Goal: Entertainment & Leisure: Consume media (video, audio)

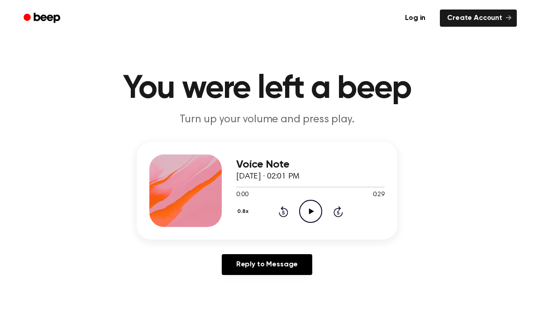
click at [310, 217] on icon "Play Audio" at bounding box center [310, 211] width 23 height 23
click at [245, 181] on div "Voice Note March 3, 2025 · 02:01 PM" at bounding box center [310, 171] width 149 height 24
click at [241, 189] on div at bounding box center [310, 186] width 149 height 7
click at [315, 214] on icon "Play Audio" at bounding box center [310, 211] width 23 height 23
click at [315, 212] on icon "Pause Audio" at bounding box center [310, 211] width 23 height 23
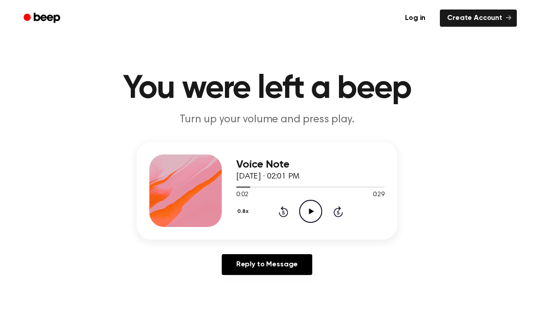
click at [252, 190] on div at bounding box center [310, 186] width 149 height 7
click at [255, 193] on div "0:03 0:29" at bounding box center [310, 195] width 149 height 10
click at [316, 210] on icon "Play Audio" at bounding box center [310, 211] width 23 height 23
click at [255, 188] on span at bounding box center [252, 186] width 7 height 7
click at [312, 217] on icon "Pause Audio" at bounding box center [310, 211] width 23 height 23
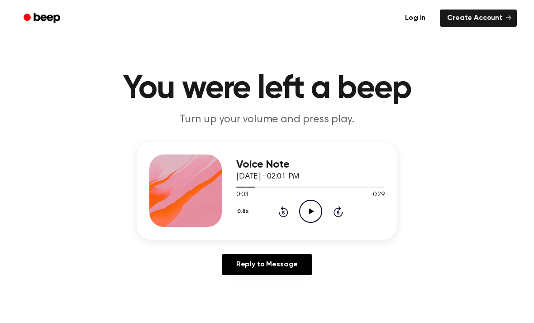
click at [305, 209] on icon "Play Audio" at bounding box center [310, 211] width 23 height 23
click at [314, 214] on icon "Pause Audio" at bounding box center [310, 211] width 23 height 23
click at [255, 186] on span at bounding box center [252, 186] width 7 height 7
click at [256, 189] on div at bounding box center [310, 186] width 149 height 7
click at [257, 190] on div at bounding box center [310, 186] width 149 height 7
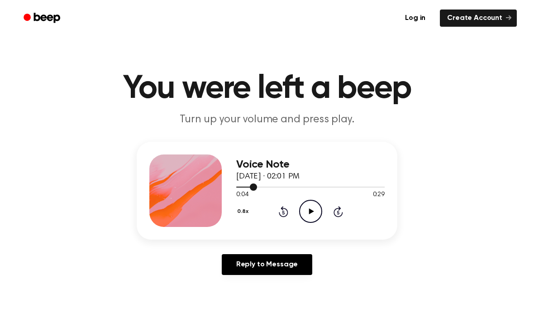
click at [238, 232] on div "Voice Note March 3, 2025 · 02:01 PM 0:04 0:29 Your browser does not support the…" at bounding box center [267, 191] width 261 height 98
click at [261, 190] on div at bounding box center [310, 186] width 149 height 7
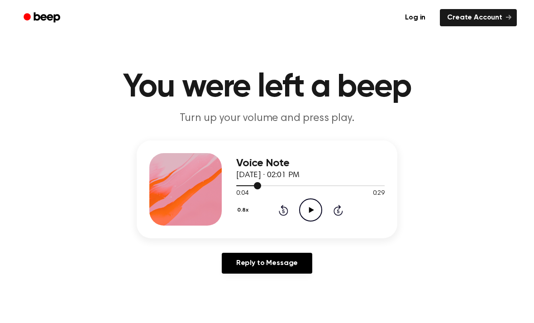
click at [255, 188] on span at bounding box center [257, 186] width 7 height 7
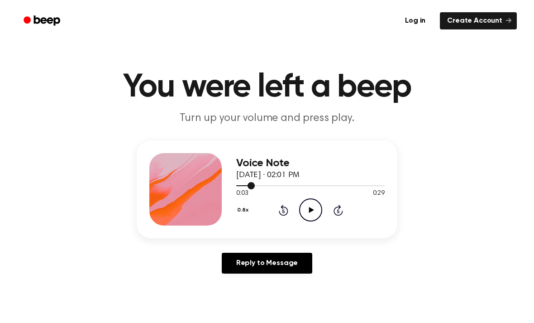
scroll to position [1, 0]
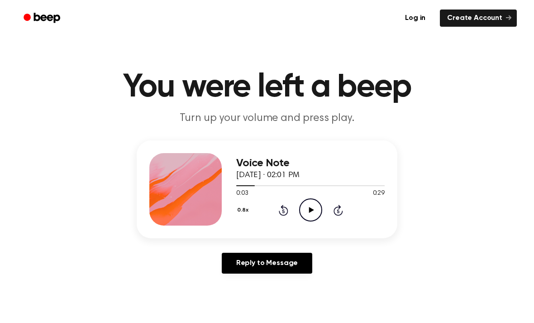
click at [316, 213] on icon "Play Audio" at bounding box center [310, 209] width 23 height 23
click at [310, 212] on icon "Pause Audio" at bounding box center [310, 209] width 23 height 23
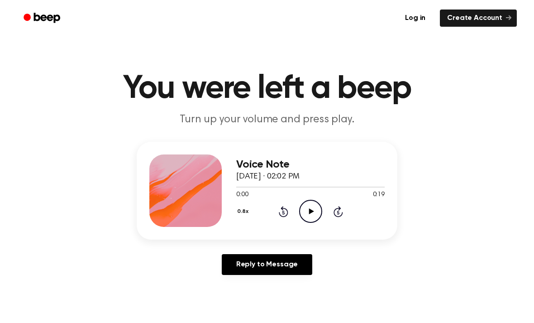
click at [313, 211] on icon at bounding box center [311, 211] width 5 height 6
click at [313, 207] on icon "Play Audio" at bounding box center [310, 211] width 23 height 23
click at [314, 215] on icon "Play Audio" at bounding box center [310, 211] width 23 height 23
click at [314, 210] on icon "Play Audio" at bounding box center [310, 211] width 23 height 23
click at [316, 209] on icon "Play Audio" at bounding box center [310, 211] width 23 height 23
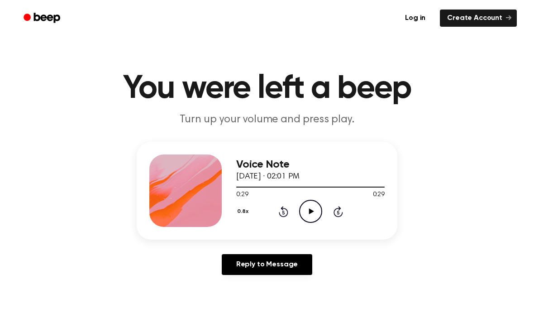
click at [311, 209] on icon "Play Audio" at bounding box center [310, 211] width 23 height 23
click at [313, 220] on icon "Pause Audio" at bounding box center [310, 211] width 23 height 23
click at [316, 215] on icon "Play Audio" at bounding box center [310, 211] width 23 height 23
click at [315, 216] on icon "Play Audio" at bounding box center [310, 211] width 23 height 23
click at [310, 216] on icon "Play Audio" at bounding box center [310, 211] width 23 height 23
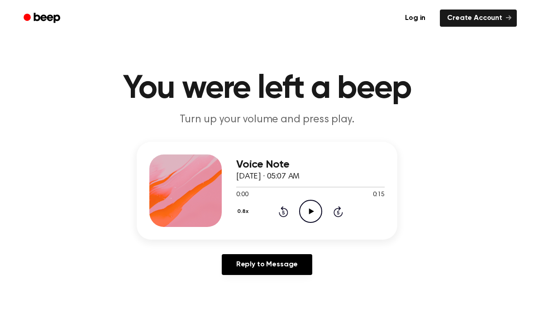
click at [317, 211] on icon "Play Audio" at bounding box center [310, 211] width 23 height 23
click at [316, 207] on icon "Play Audio" at bounding box center [310, 211] width 23 height 23
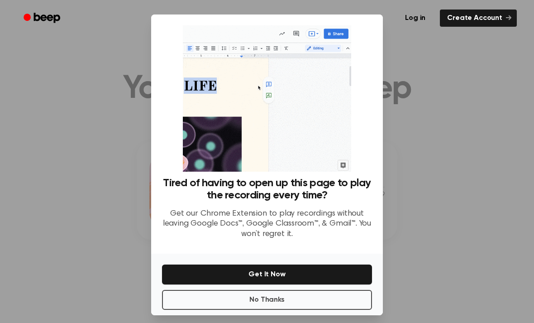
click at [284, 310] on button "No Thanks" at bounding box center [267, 300] width 210 height 20
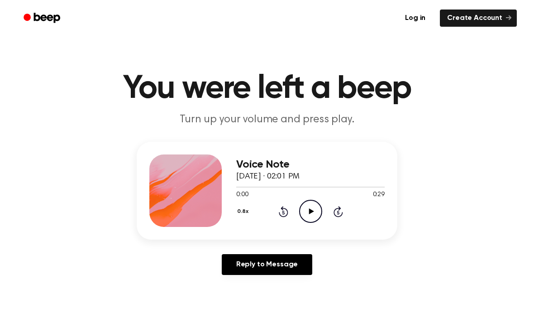
click at [311, 212] on icon at bounding box center [311, 211] width 5 height 6
click at [314, 207] on icon "Play Audio" at bounding box center [310, 211] width 23 height 23
click at [316, 219] on icon "Pause Audio" at bounding box center [310, 211] width 23 height 23
click at [313, 213] on icon "Play Audio" at bounding box center [310, 211] width 23 height 23
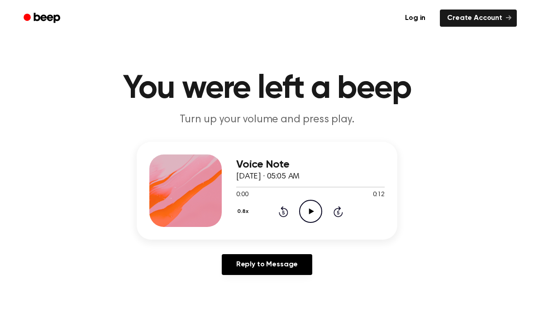
click at [316, 210] on icon "Play Audio" at bounding box center [310, 211] width 23 height 23
click at [317, 208] on icon "Play Audio" at bounding box center [310, 211] width 23 height 23
click at [312, 208] on icon "Play Audio" at bounding box center [310, 211] width 23 height 23
click at [514, 240] on div "Voice Note [DATE] · 05:07 AM 0:15 0:15 Your browser does not support the [objec…" at bounding box center [267, 212] width 513 height 140
